Goal: Task Accomplishment & Management: Manage account settings

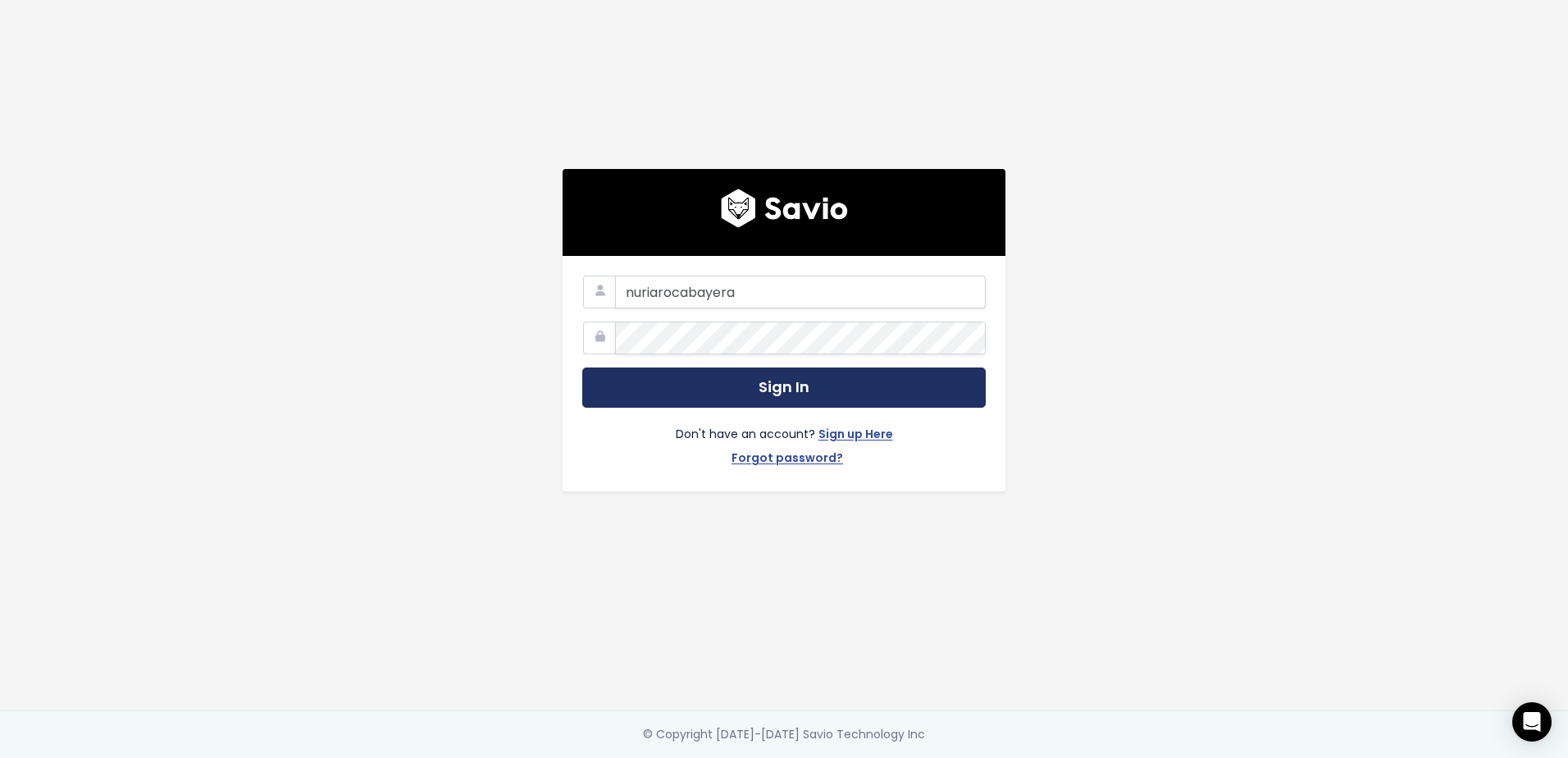
click at [692, 392] on button "Sign In" at bounding box center [784, 388] width 404 height 40
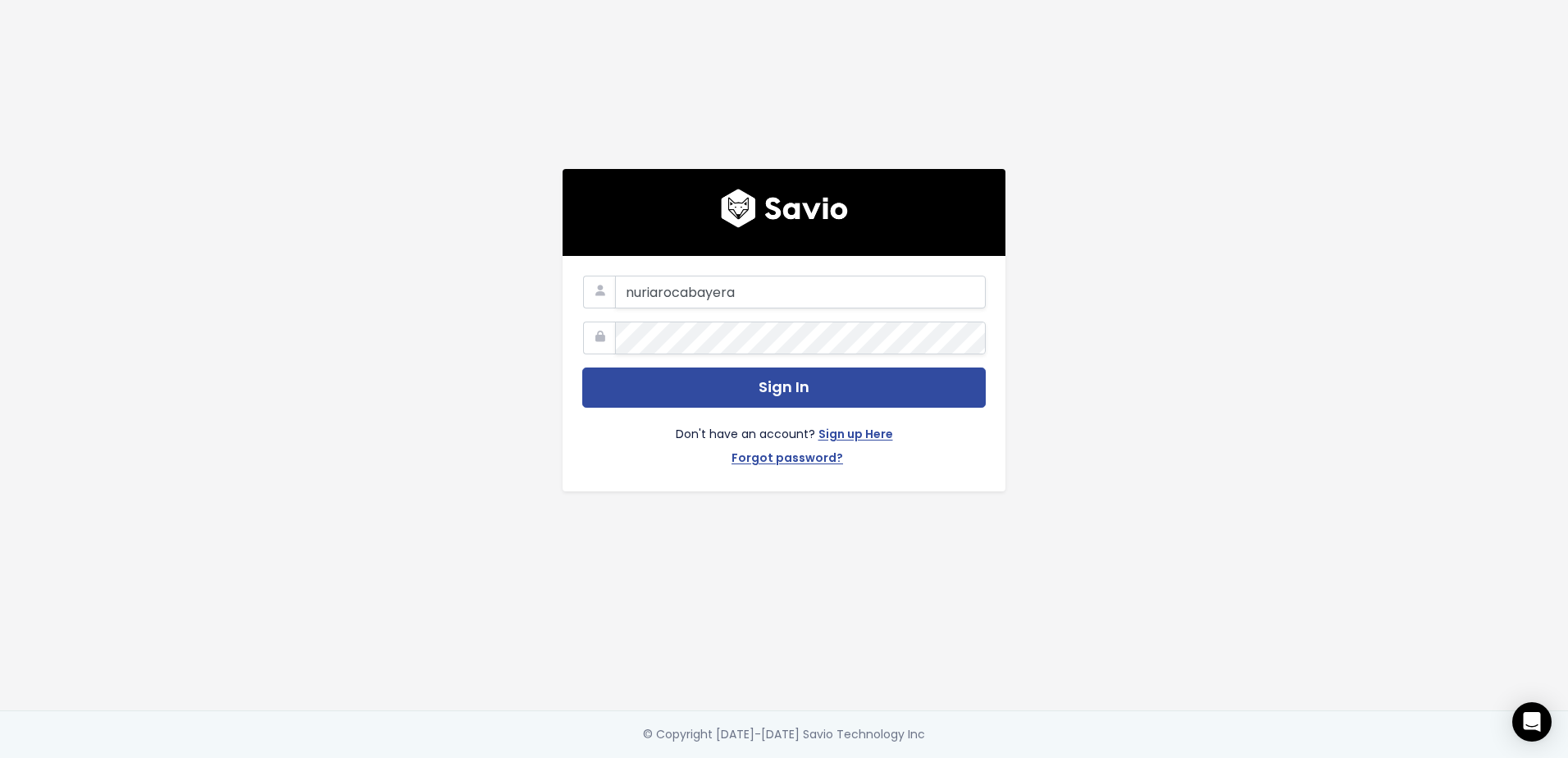
click at [1244, 511] on div "nuriarocabayera Sign In Don't have an account? Sign up Here Forgot password?" at bounding box center [784, 355] width 935 height 711
click at [748, 290] on input "nuriarocabayera" at bounding box center [801, 292] width 371 height 33
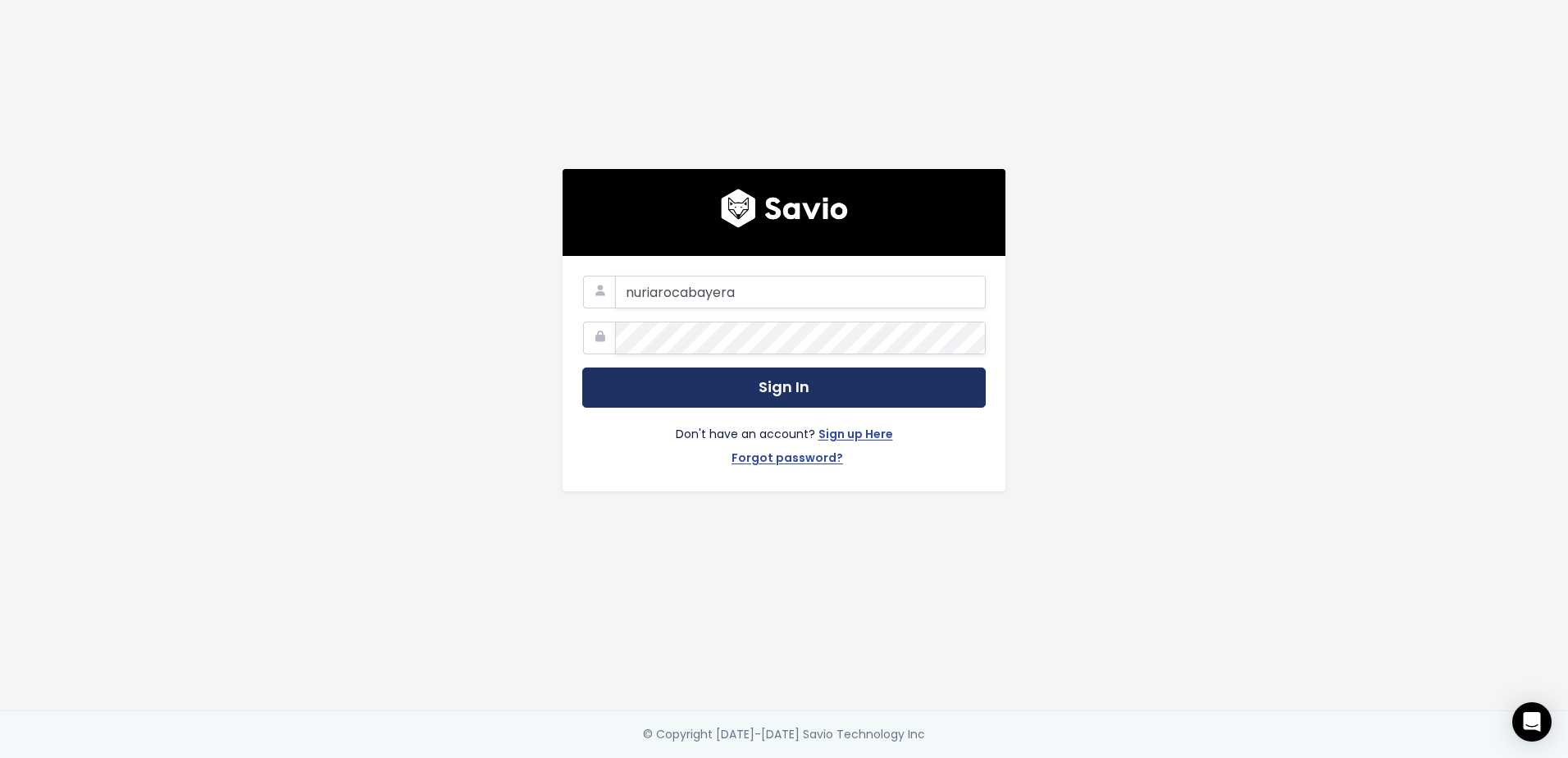
click at [768, 396] on button "Sign In" at bounding box center [784, 388] width 404 height 40
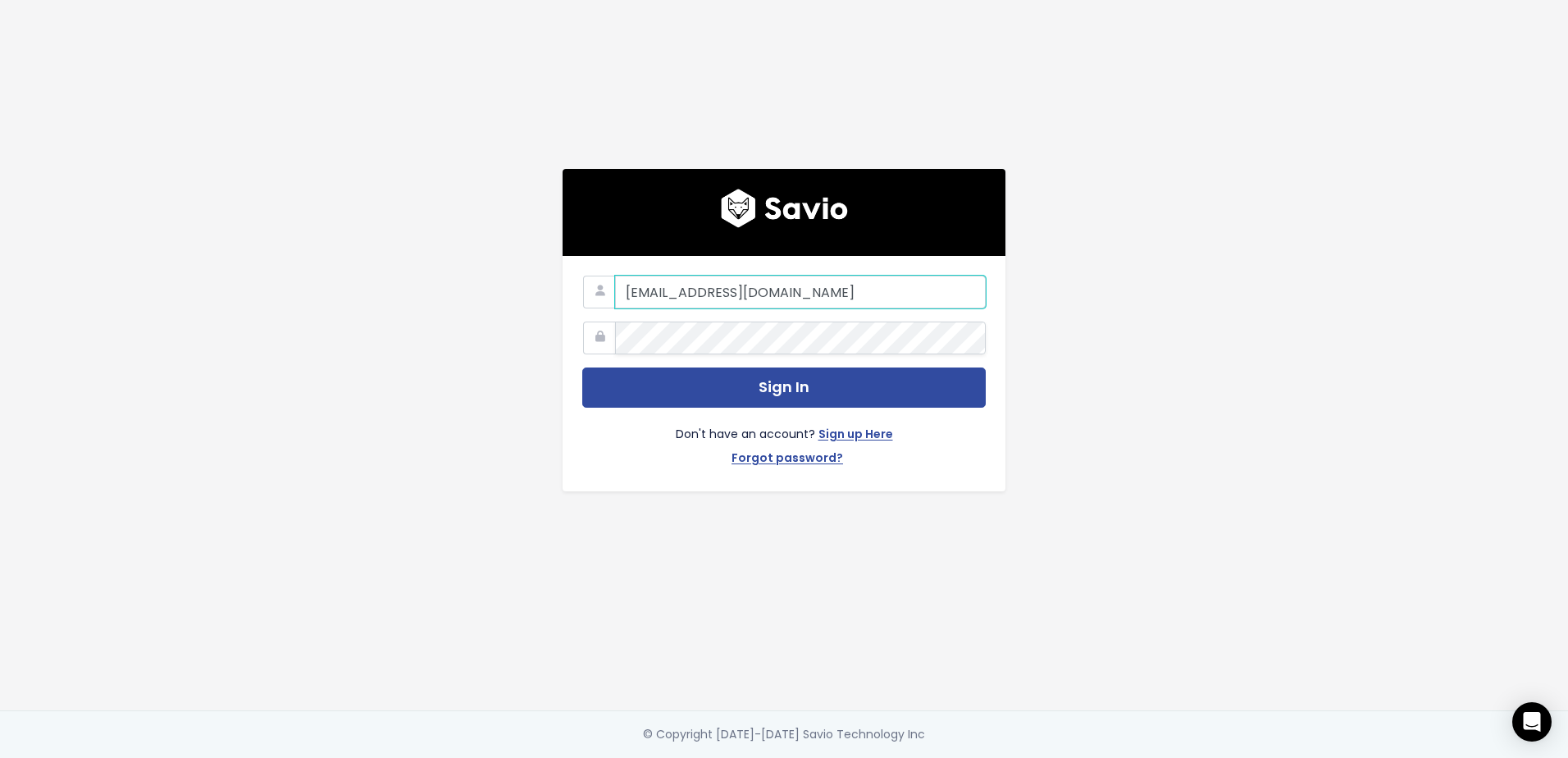
click at [652, 281] on input "nuriarocabayera@olisticscience.com" at bounding box center [801, 292] width 371 height 33
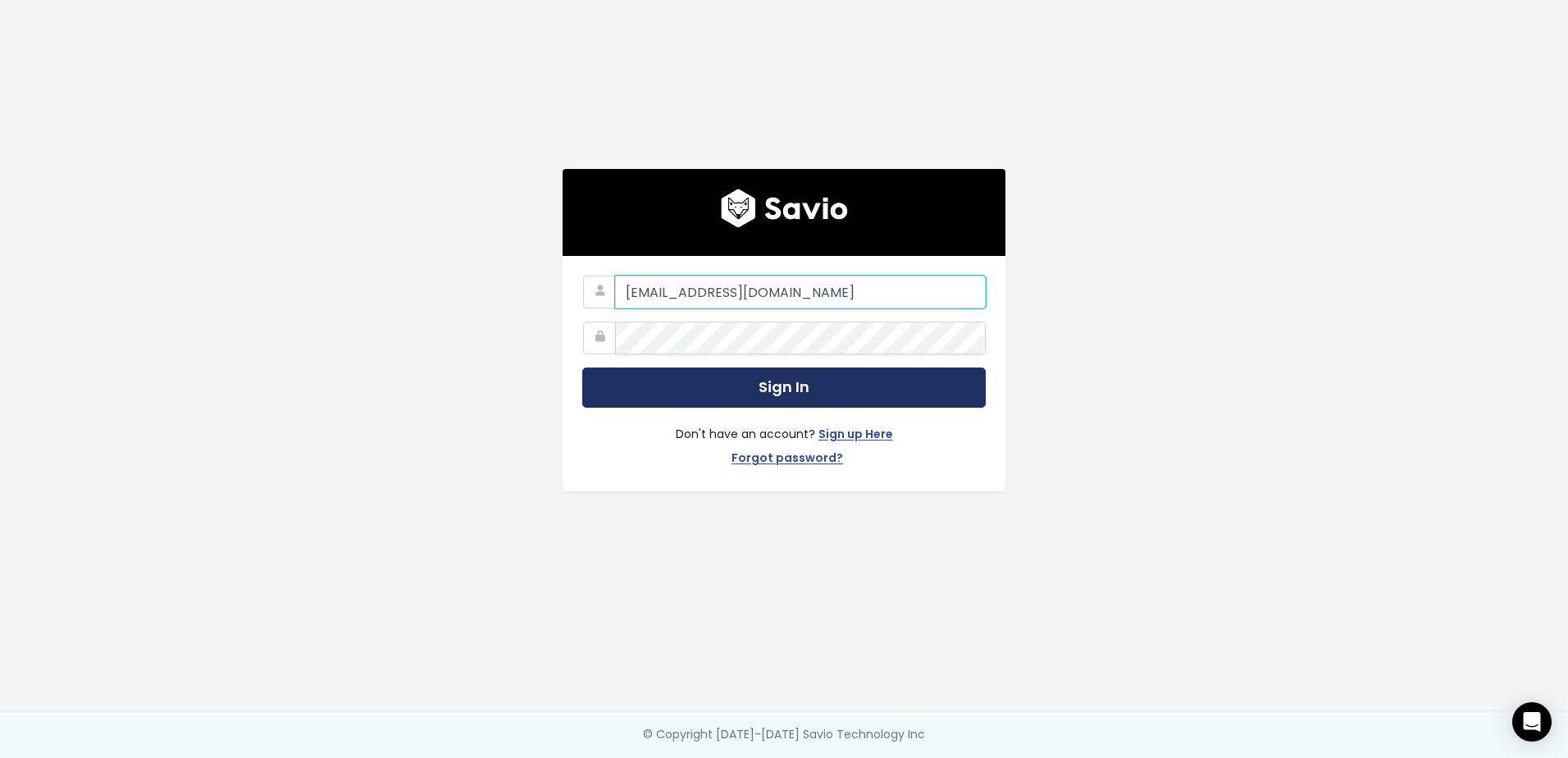
type input "nuria.rocabayera@olisticscience.com"
click at [764, 382] on button "Sign In" at bounding box center [784, 388] width 404 height 40
